Goal: Task Accomplishment & Management: Complete application form

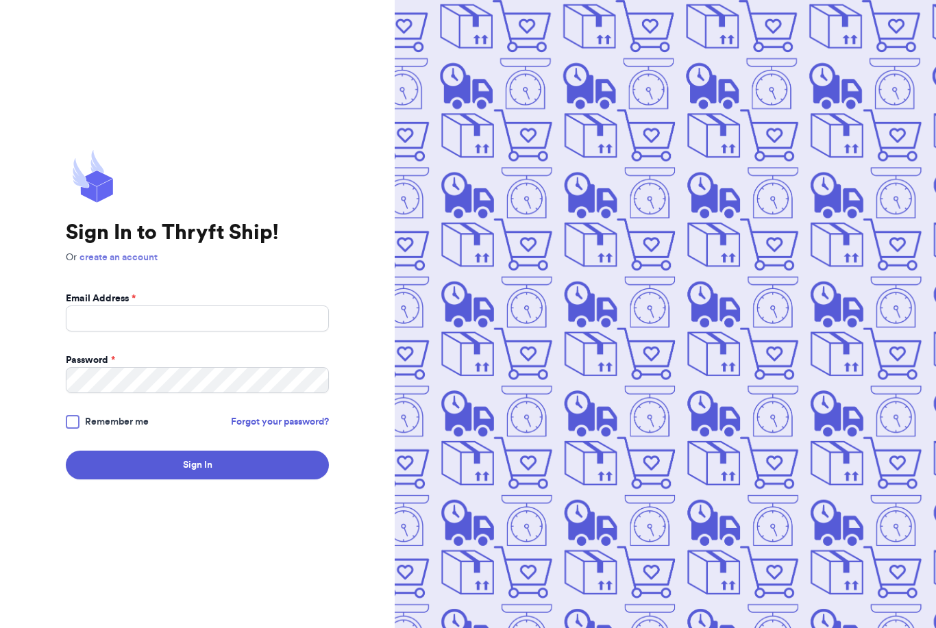
click at [140, 262] on link "create an account" at bounding box center [118, 258] width 78 height 10
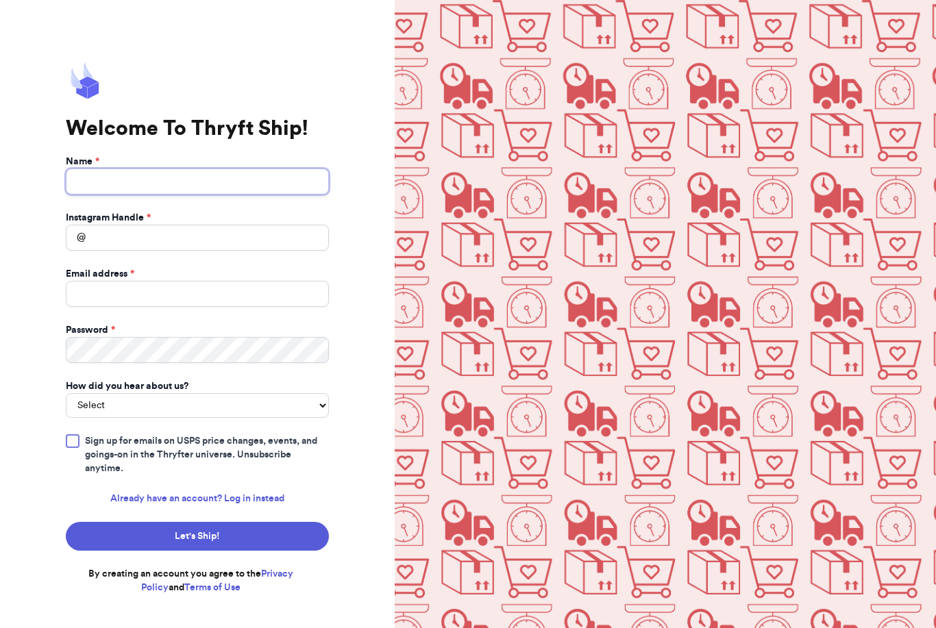
click at [169, 195] on input "Name *" at bounding box center [197, 181] width 263 height 26
type input "[PERSON_NAME]"
type input "c"
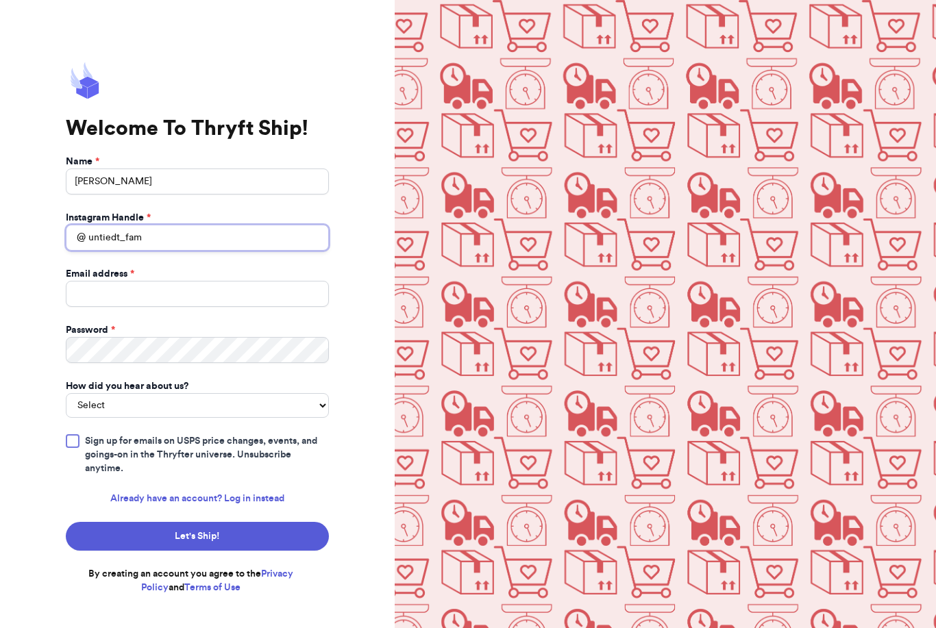
type input "untiedt_fam"
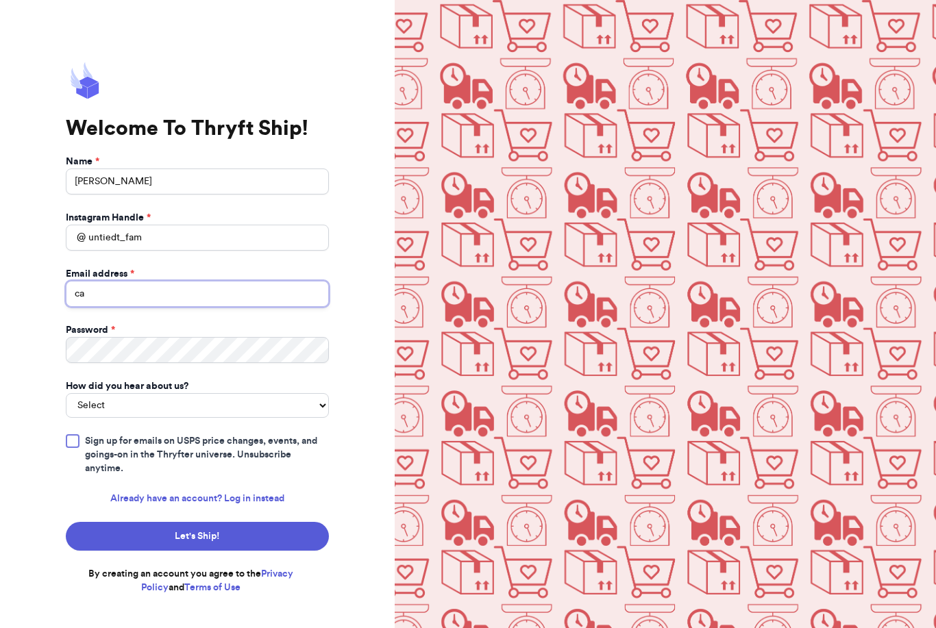
type input "c"
type input "[EMAIL_ADDRESS][DOMAIN_NAME]"
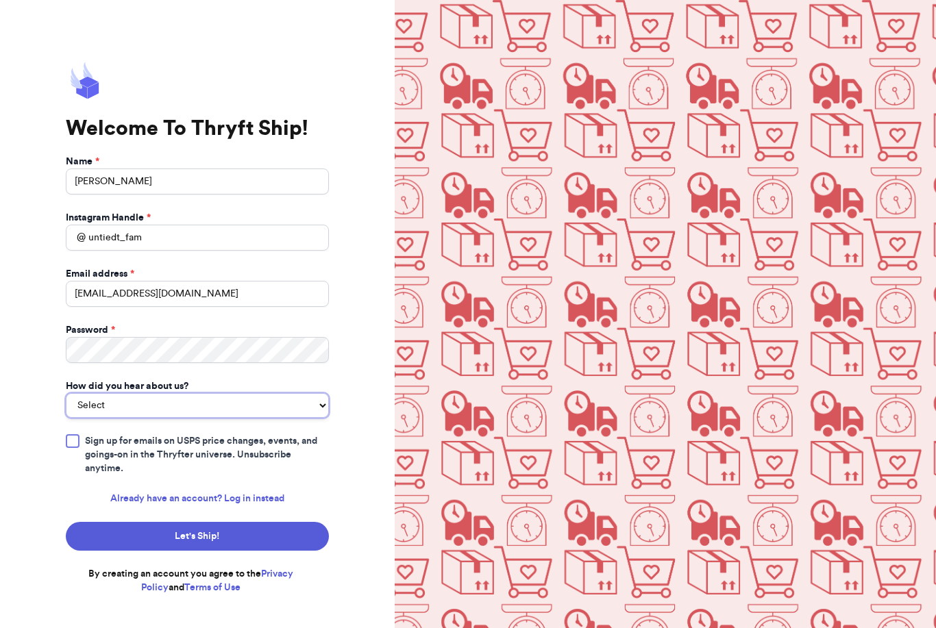
scroll to position [46, 0]
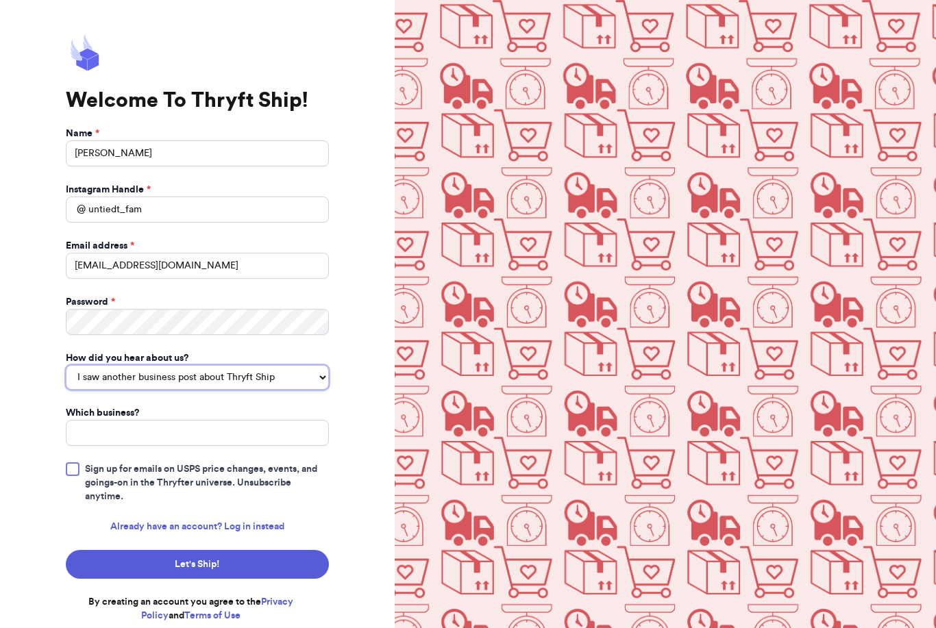
click at [190, 365] on select "You reached out to me directly I saw another business post about Thryft Ship I …" at bounding box center [197, 377] width 263 height 25
select select "bought_from_user"
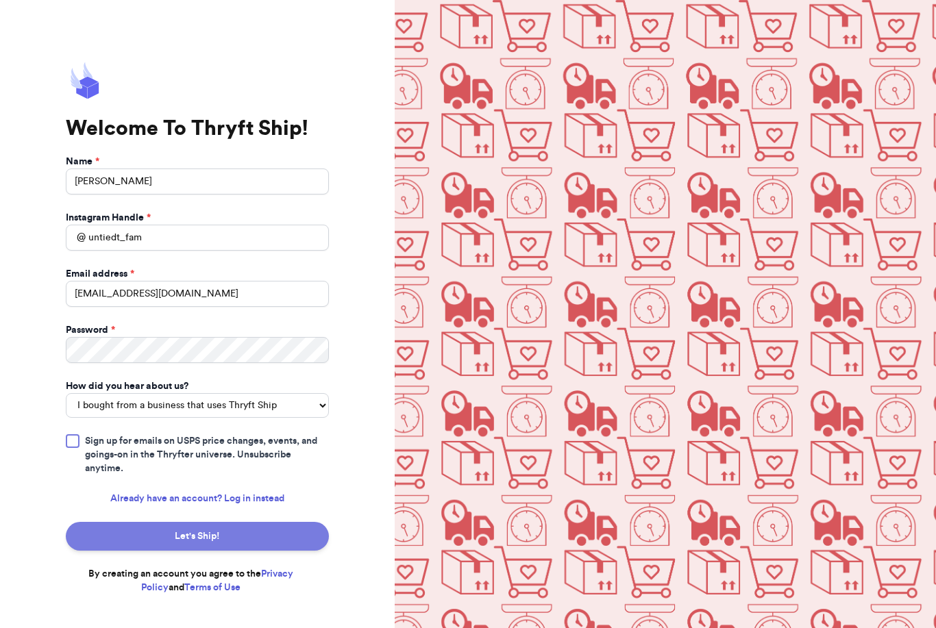
click at [203, 522] on button "Let's Ship!" at bounding box center [197, 536] width 263 height 29
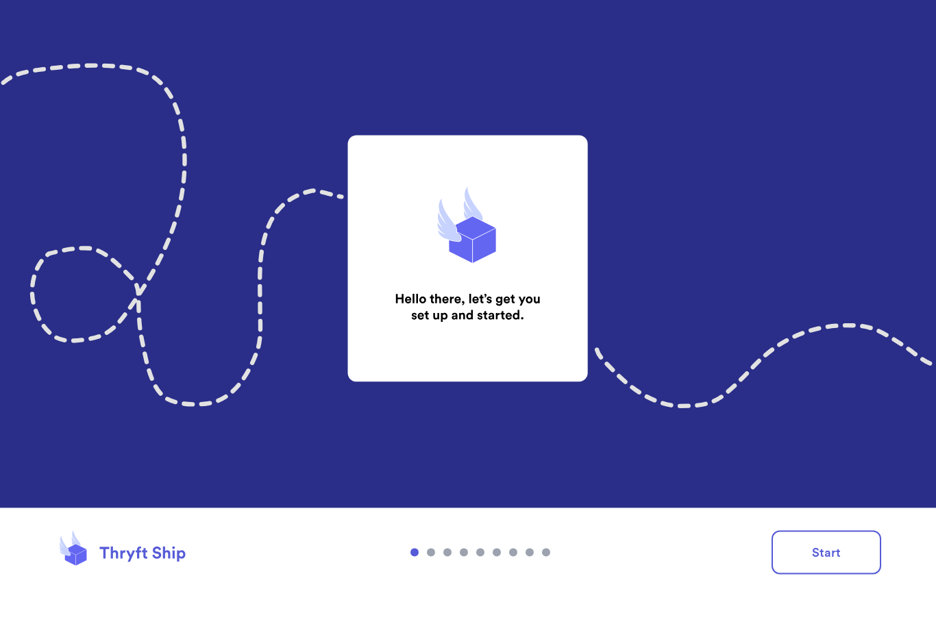
scroll to position [46, 0]
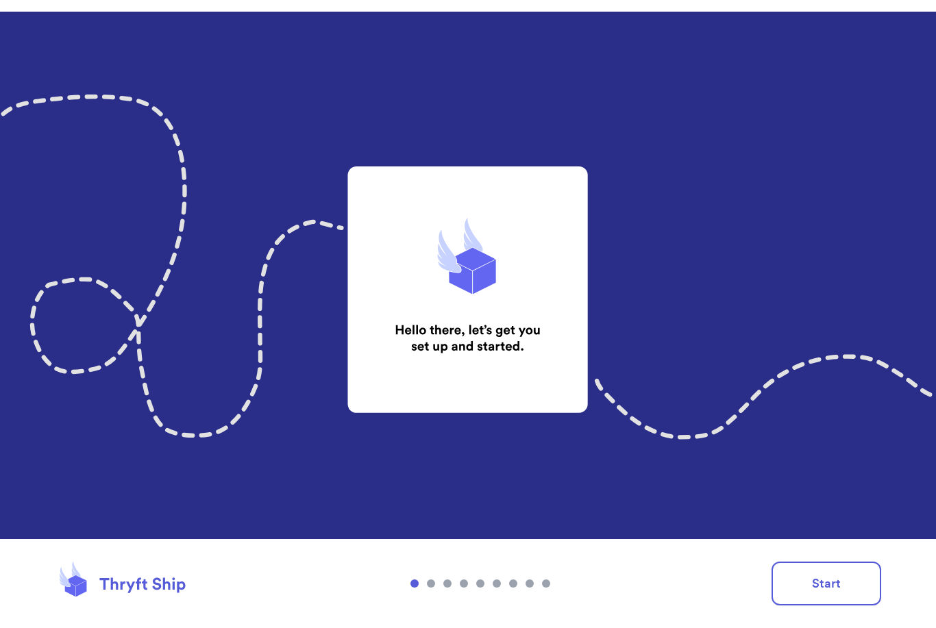
click at [475, 284] on img at bounding box center [468, 314] width 936 height 628
click at [838, 584] on button "Start" at bounding box center [826, 584] width 110 height 44
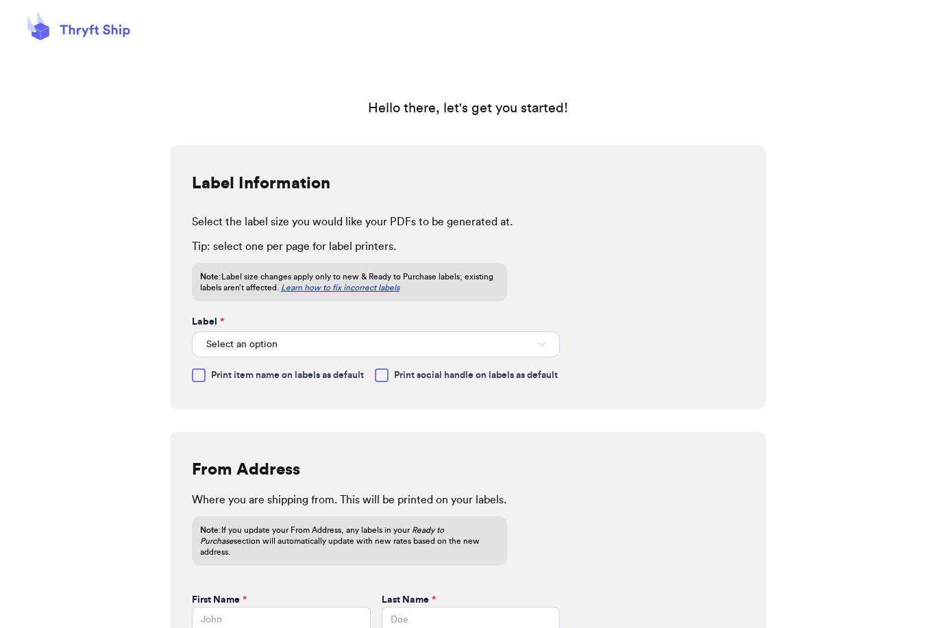
click at [279, 332] on button "Select an option" at bounding box center [376, 345] width 368 height 26
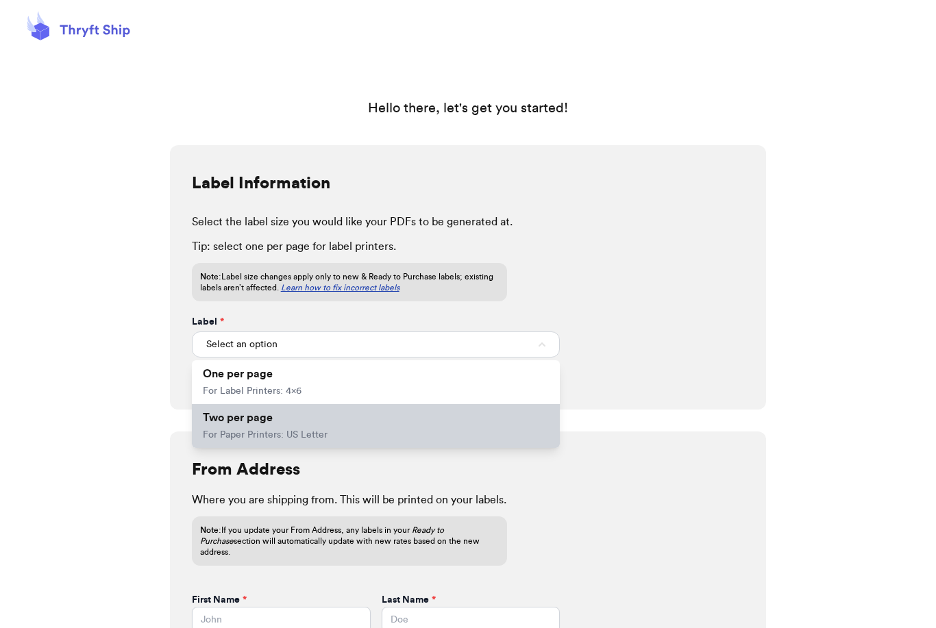
click at [260, 412] on span "Two per page" at bounding box center [238, 417] width 70 height 11
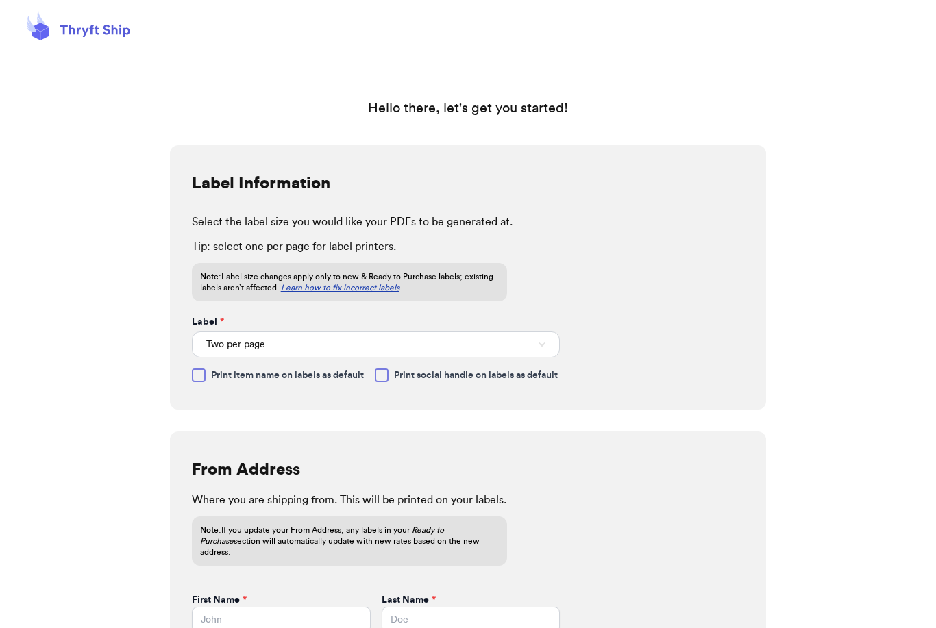
click at [386, 368] on div at bounding box center [382, 375] width 14 height 14
click at [0, 0] on input "Print social handle on labels as default" at bounding box center [0, 0] width 0 height 0
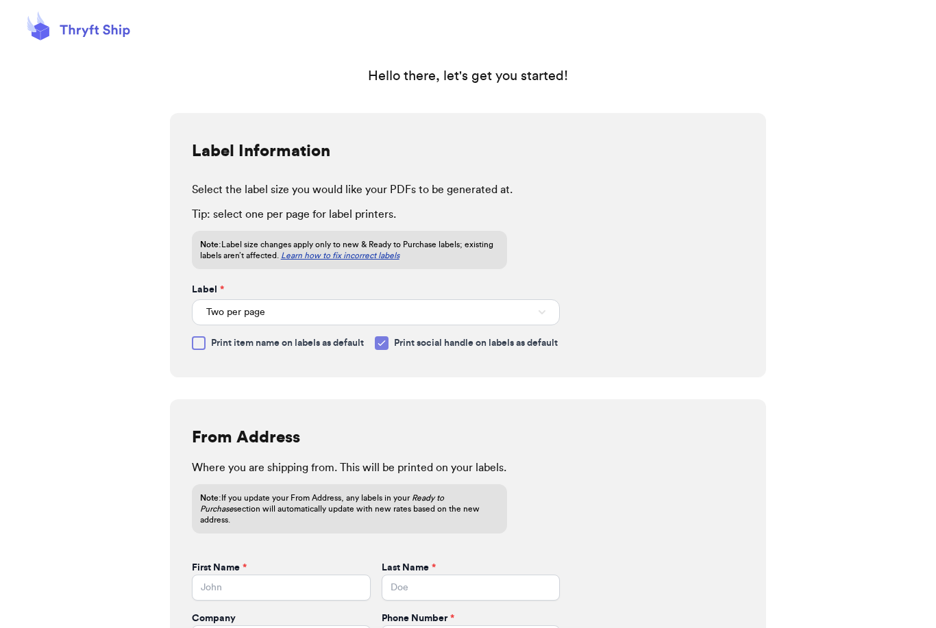
click at [384, 338] on icon at bounding box center [381, 343] width 11 height 11
click at [0, 0] on input "Print social handle on labels as default" at bounding box center [0, 0] width 0 height 0
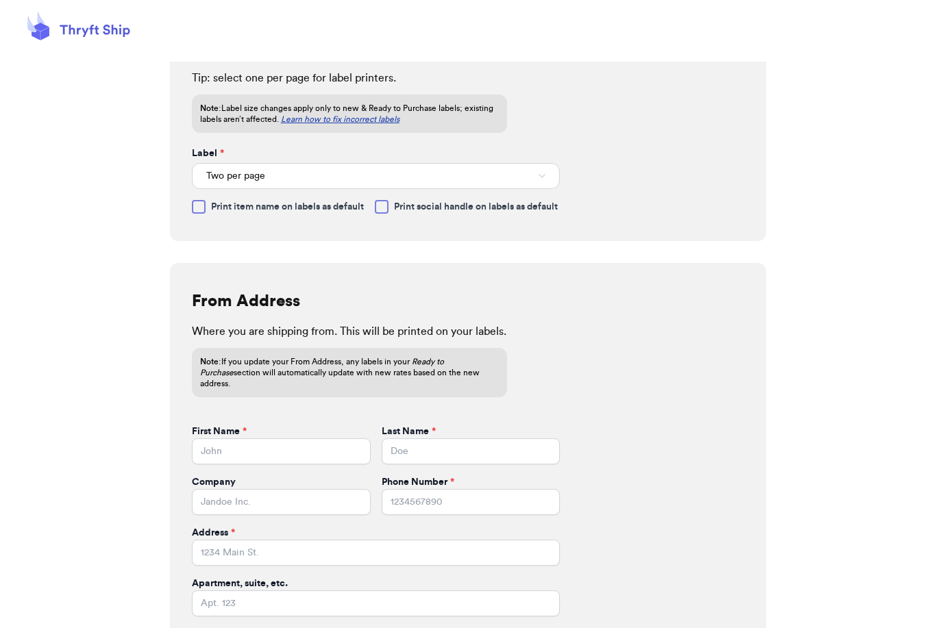
scroll to position [169, 0]
click at [242, 438] on input "First Name *" at bounding box center [281, 451] width 179 height 26
type input "[PERSON_NAME]"
type input "Untiedt"
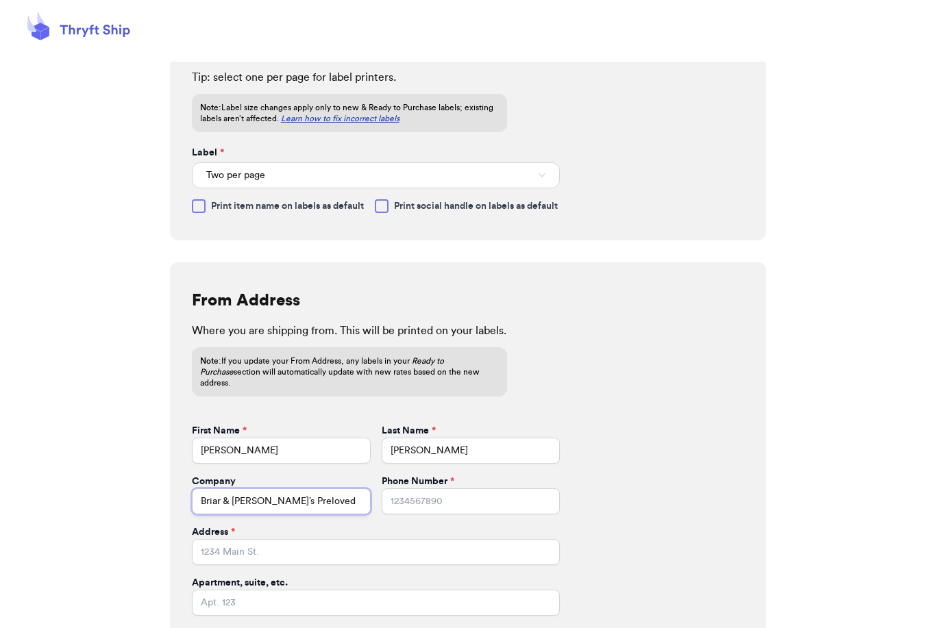
type input "Briar & Halstyn’s Preloved"
type input "3195602450"
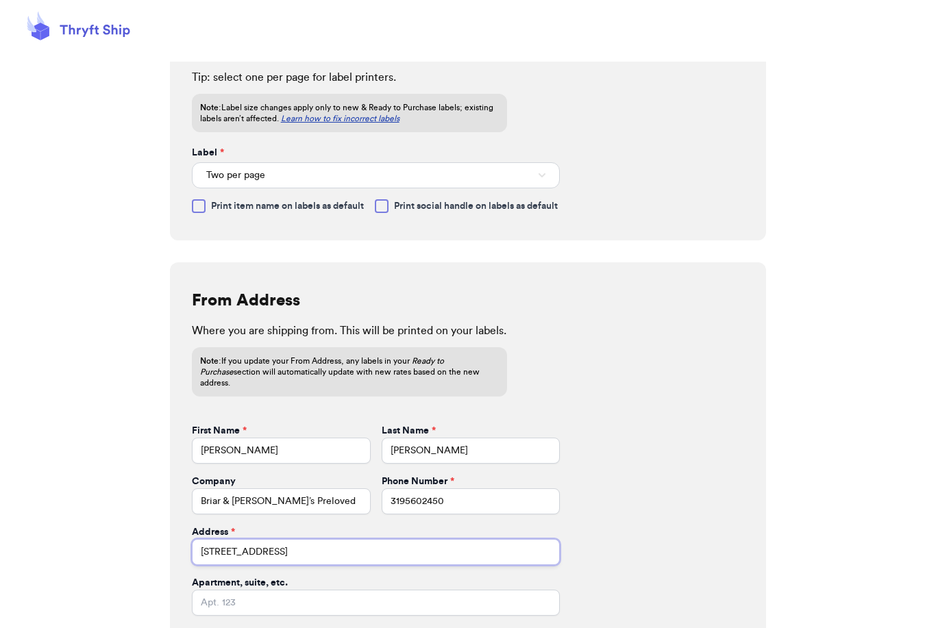
type input "465 Prairie View Cir"
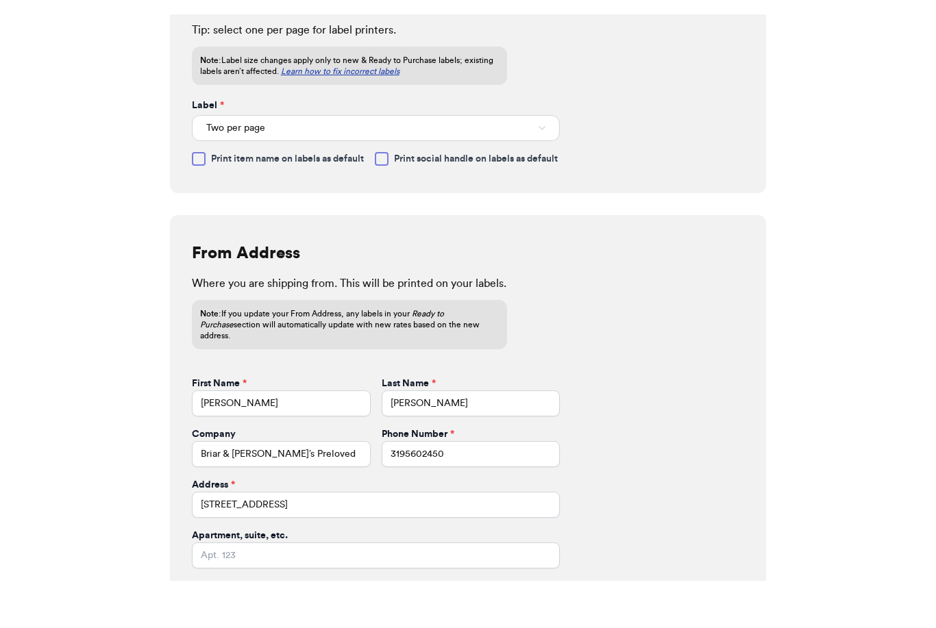
type input "Fairfax"
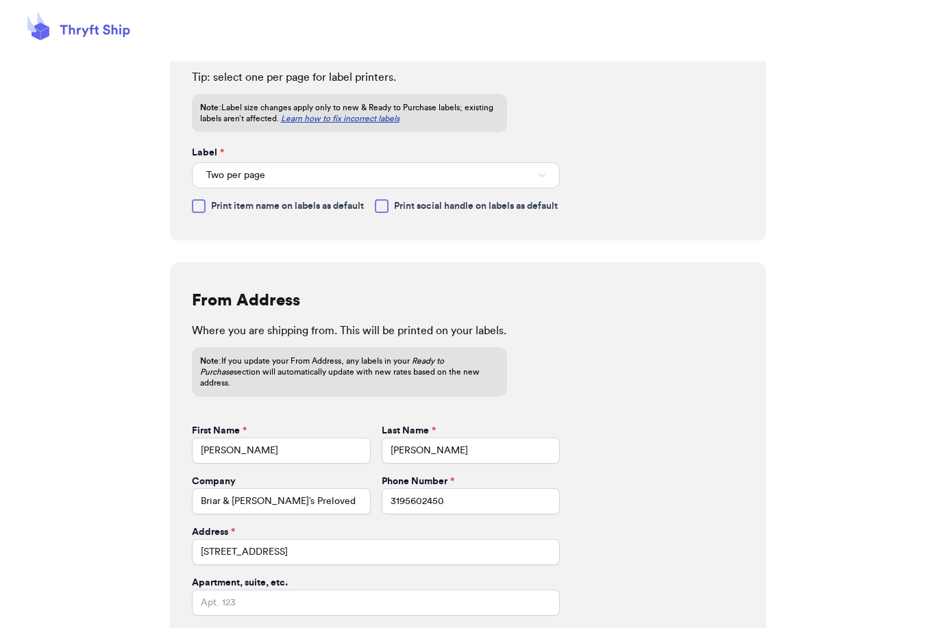
select select "IA"
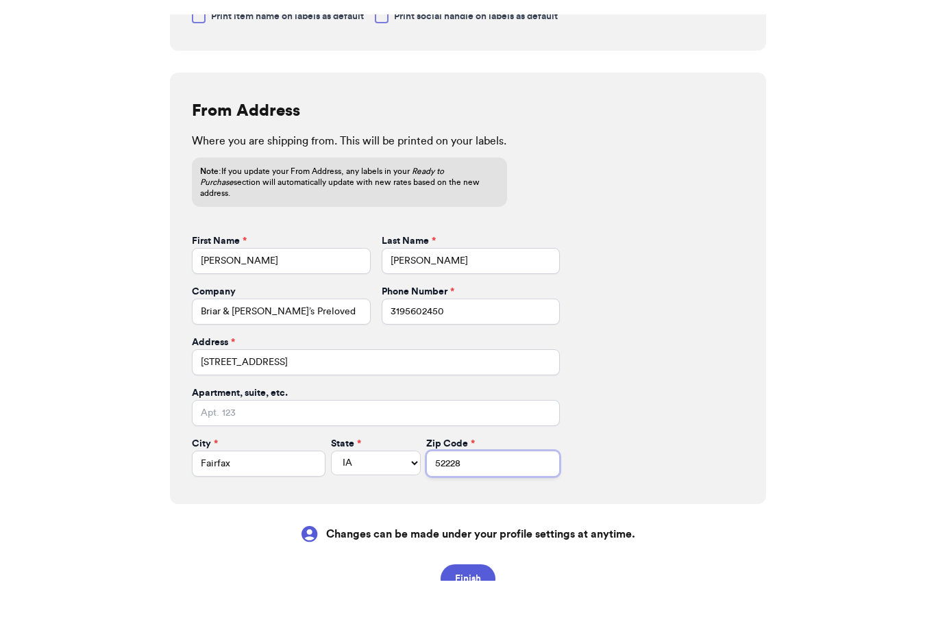
scroll to position [311, 0]
type input "52228"
click at [472, 612] on button "Finish" at bounding box center [467, 626] width 55 height 29
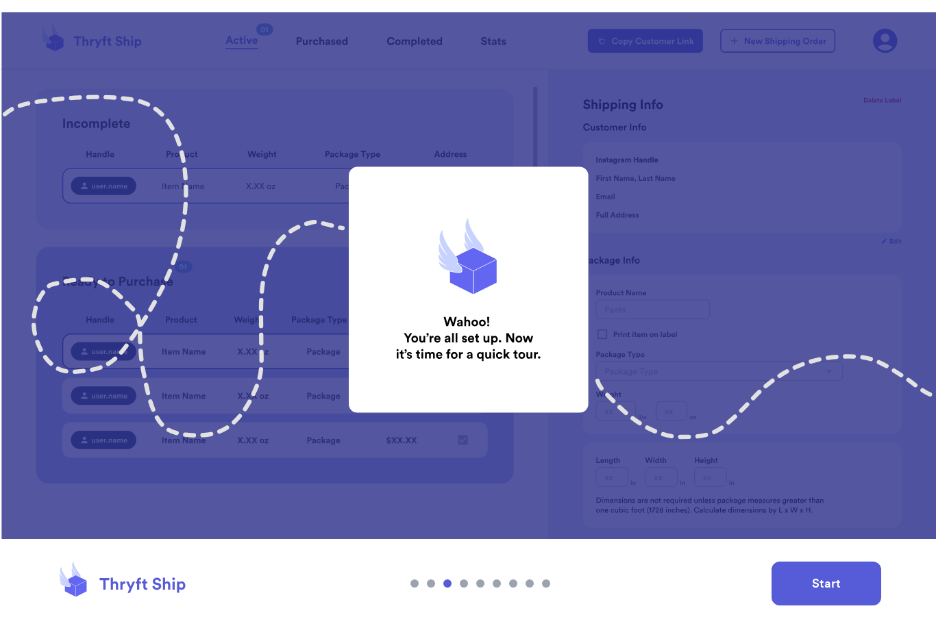
click at [807, 594] on button "Start" at bounding box center [826, 584] width 110 height 44
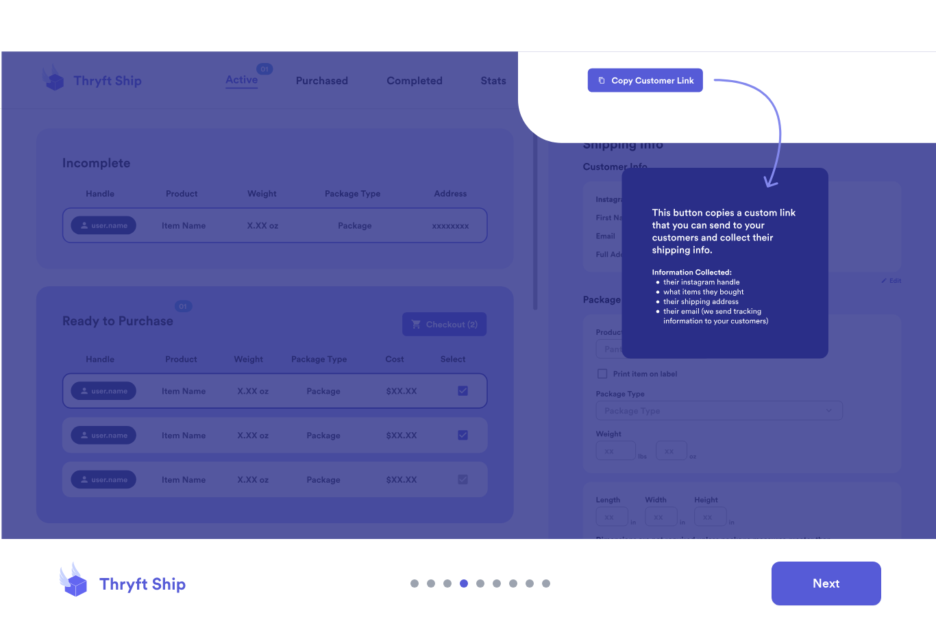
click at [827, 566] on button "Next" at bounding box center [826, 584] width 110 height 44
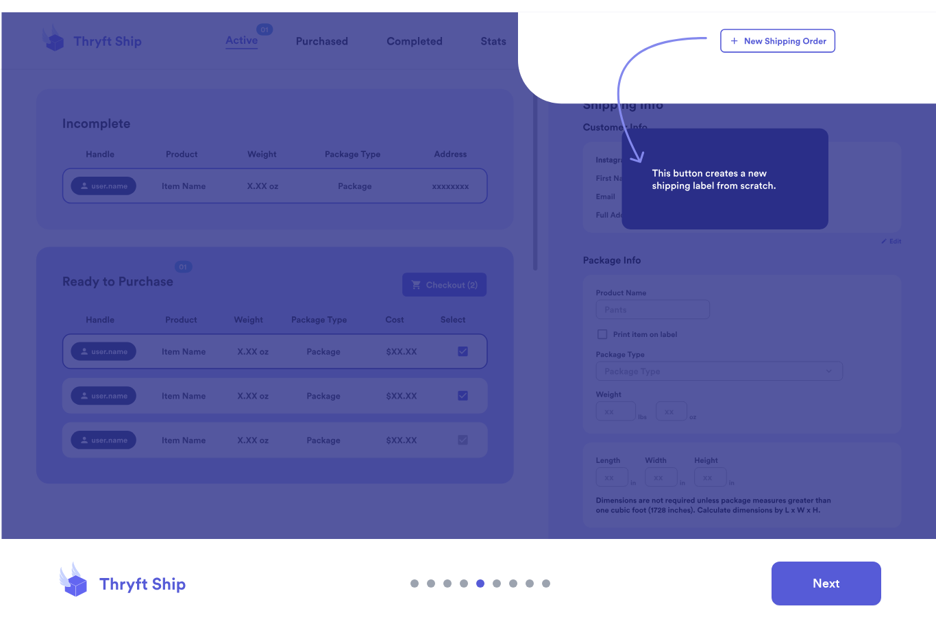
click at [824, 578] on button "Next" at bounding box center [826, 584] width 110 height 44
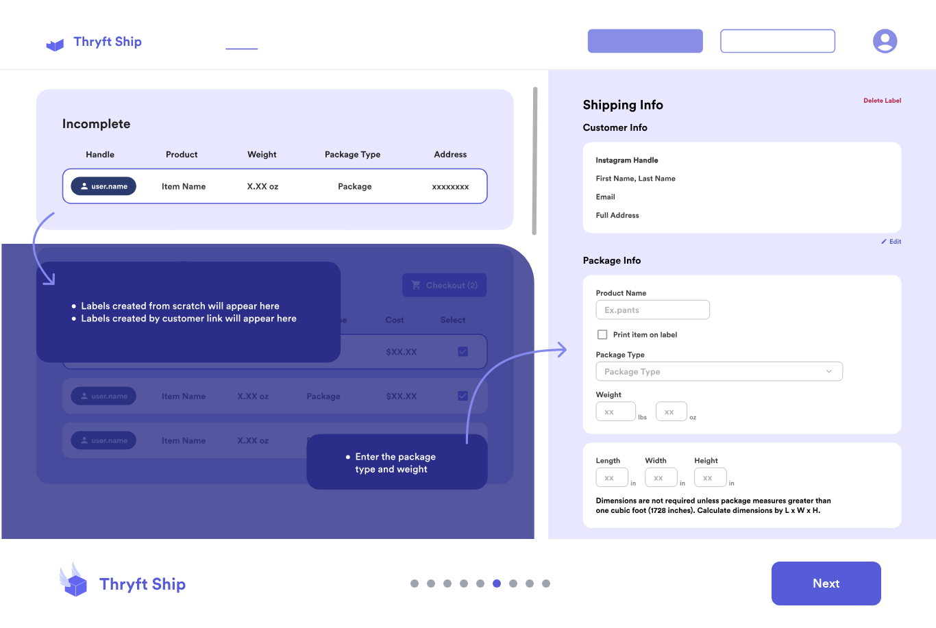
click at [826, 584] on button "Next" at bounding box center [826, 584] width 110 height 44
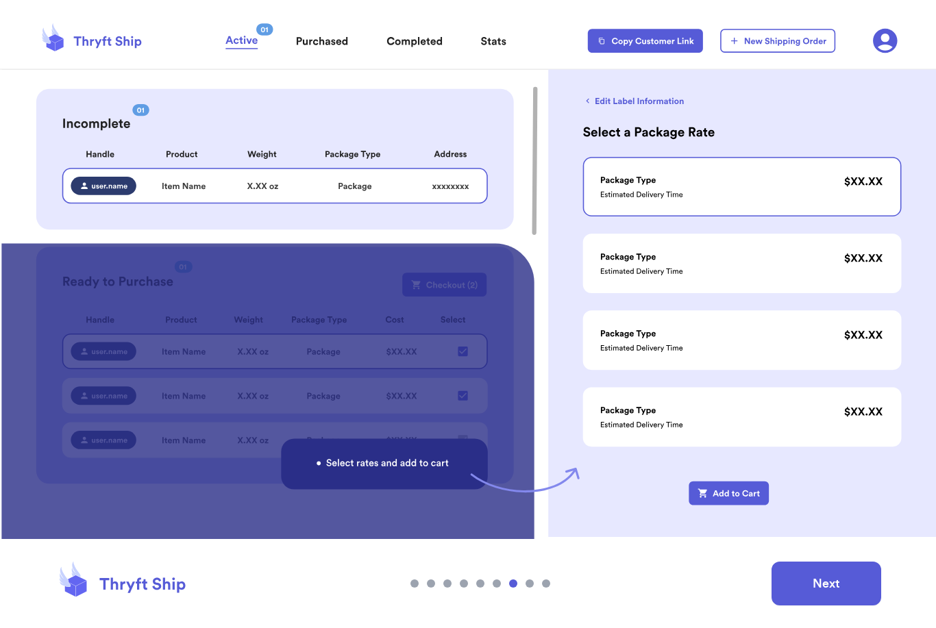
click at [829, 581] on button "Next" at bounding box center [826, 584] width 110 height 44
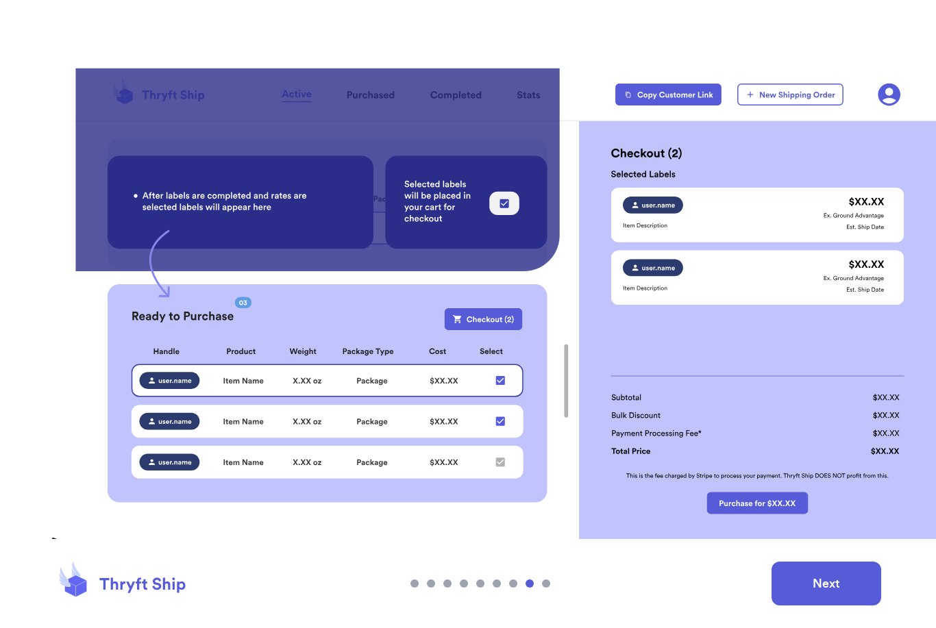
click at [830, 581] on button "Next" at bounding box center [826, 584] width 110 height 44
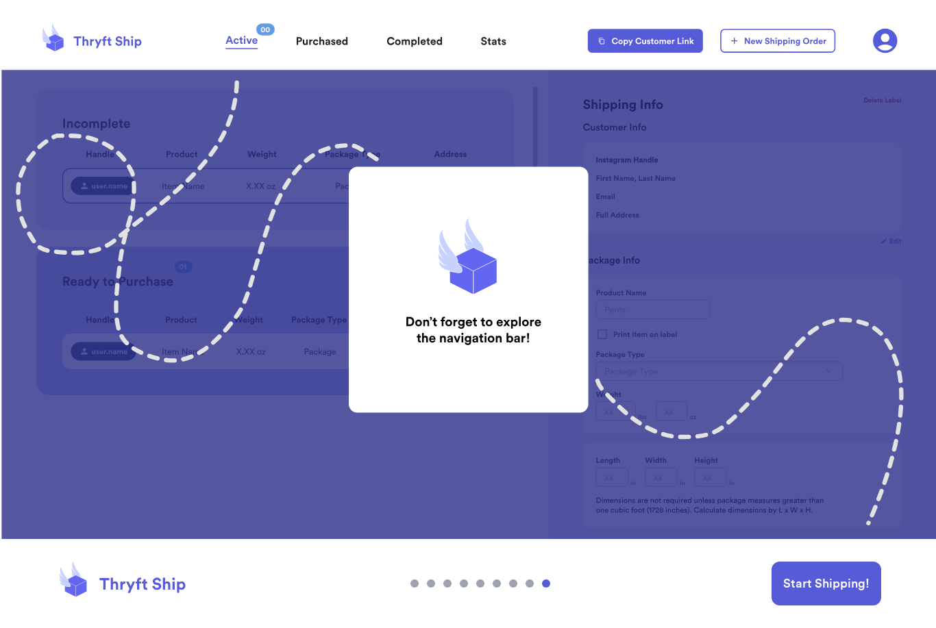
click at [810, 572] on button "Start Shipping!" at bounding box center [826, 584] width 110 height 44
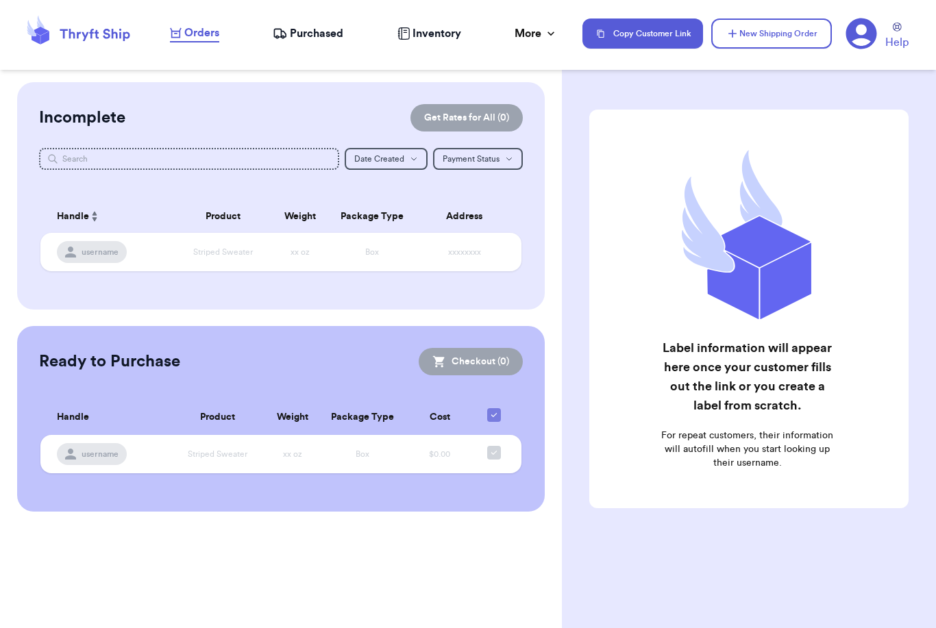
click at [418, 42] on nav "Orders Purchased Inventory More Stats Completed Orders Copy Customer Link New S…" at bounding box center [545, 33] width 779 height 45
click at [415, 33] on span "Inventory" at bounding box center [436, 33] width 49 height 16
